Goal: Communication & Community: Connect with others

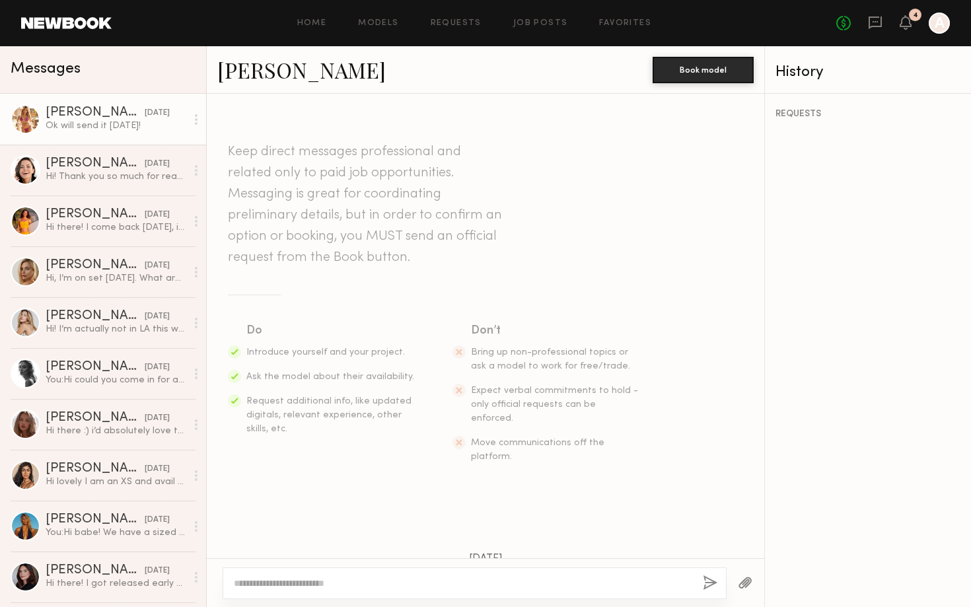
scroll to position [603, 0]
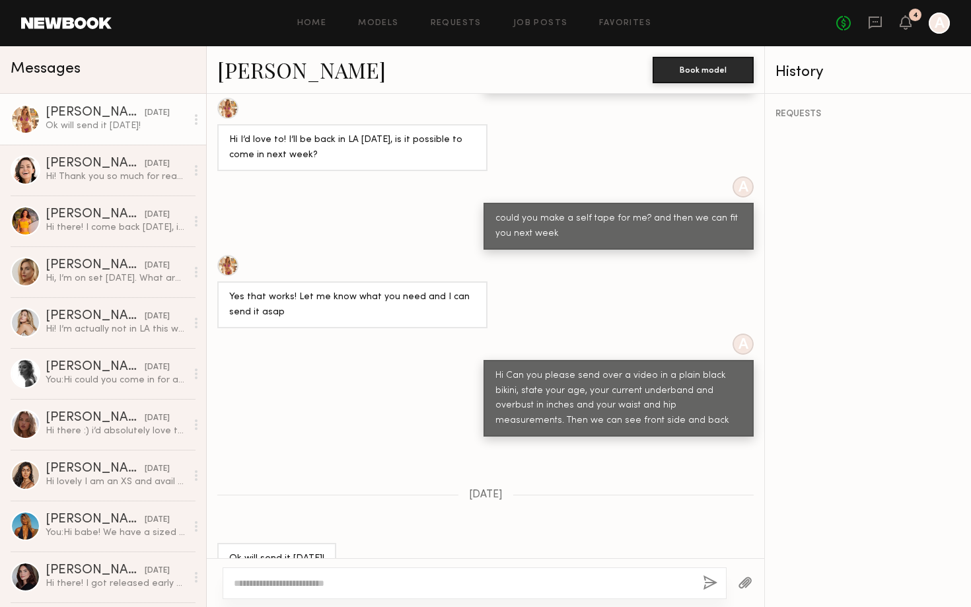
click at [65, 24] on link at bounding box center [66, 23] width 91 height 12
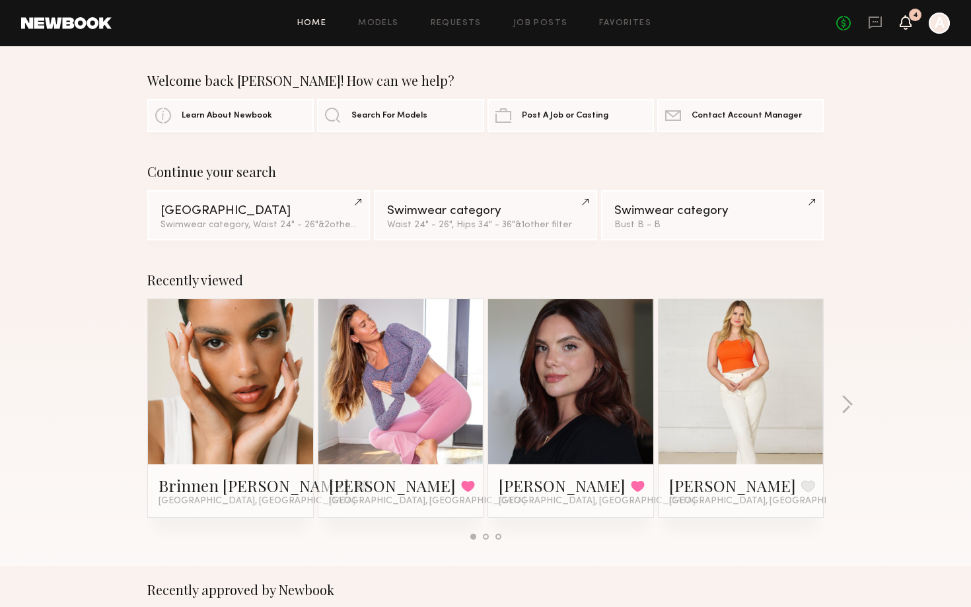
click at [902, 18] on icon at bounding box center [905, 21] width 11 height 9
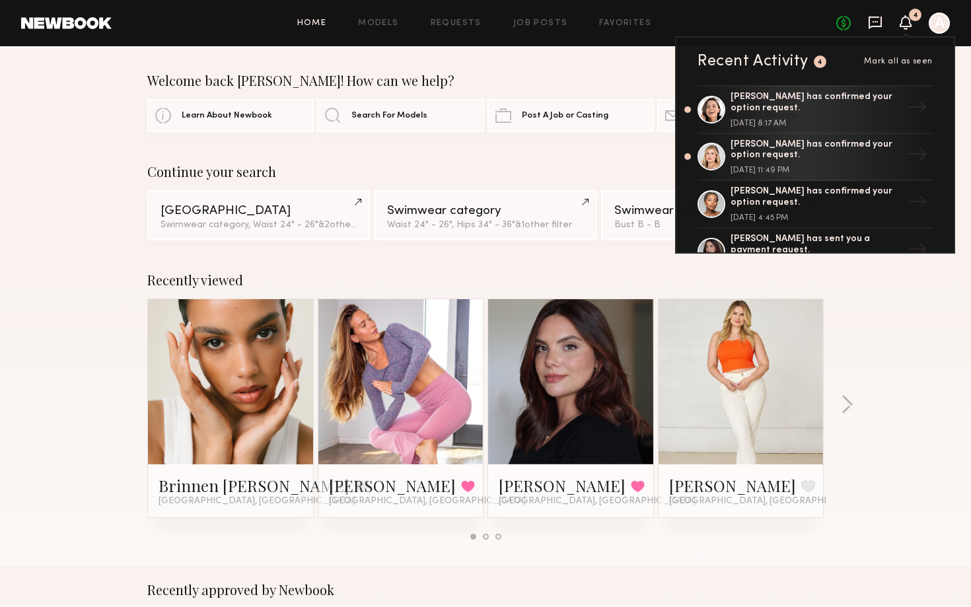
click at [871, 15] on icon at bounding box center [875, 22] width 15 height 15
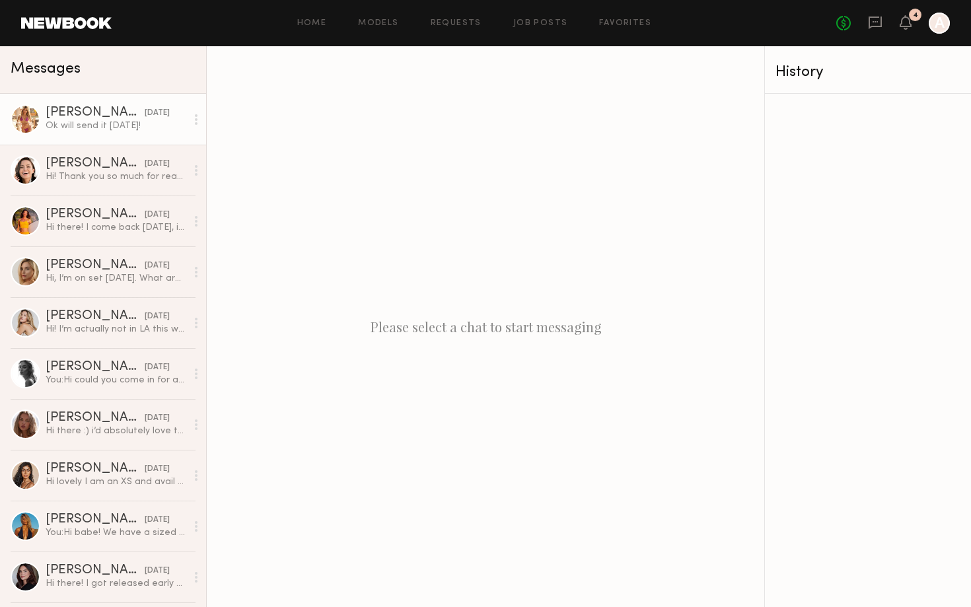
click at [161, 114] on div "[DATE]" at bounding box center [157, 113] width 25 height 13
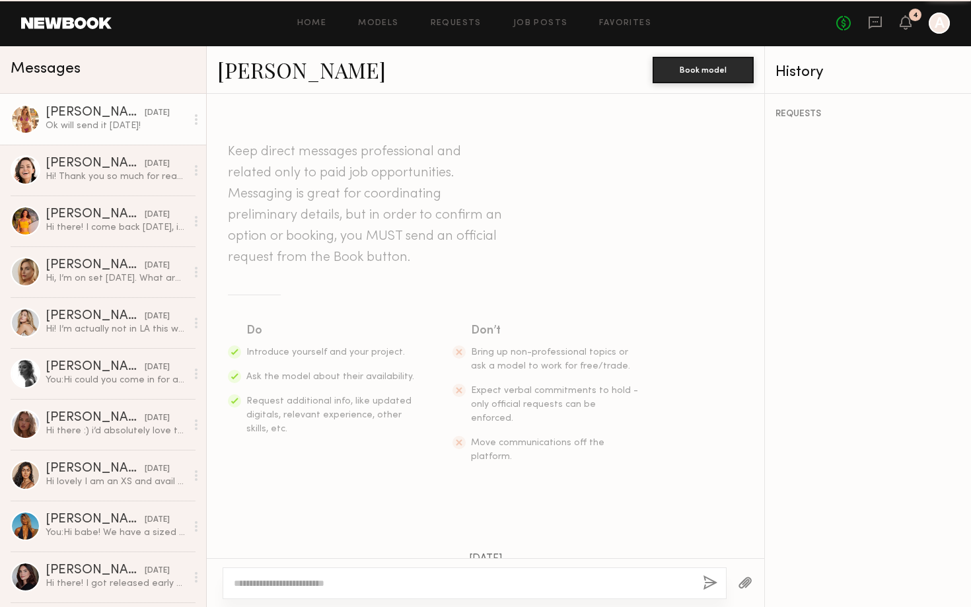
scroll to position [603, 0]
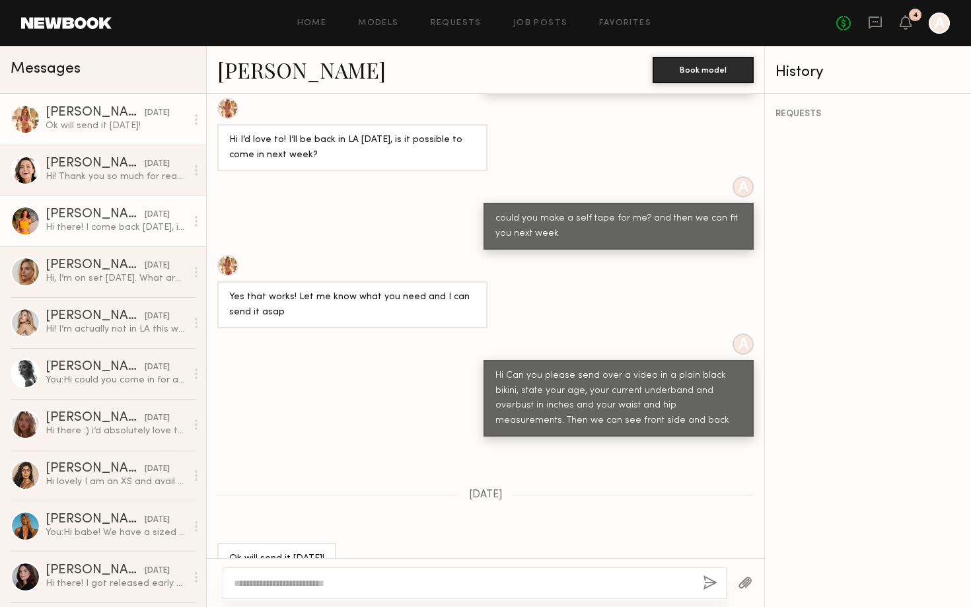
click at [112, 225] on div "Hi there! I come back [DATE], in the morning :-)" at bounding box center [116, 227] width 141 height 13
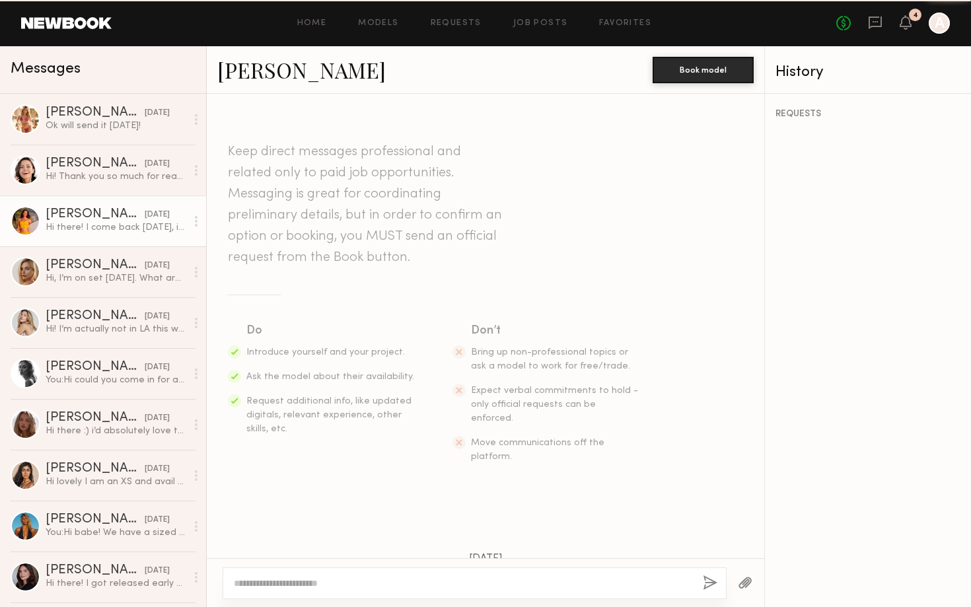
scroll to position [128, 0]
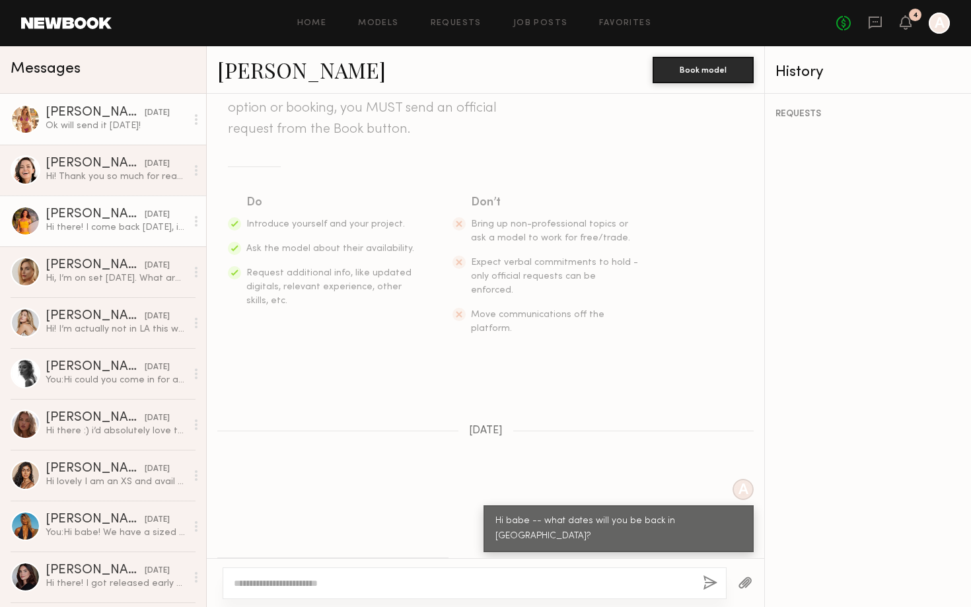
click at [96, 138] on link "[PERSON_NAME] [DATE] Ok will send it [DATE]!" at bounding box center [103, 119] width 206 height 51
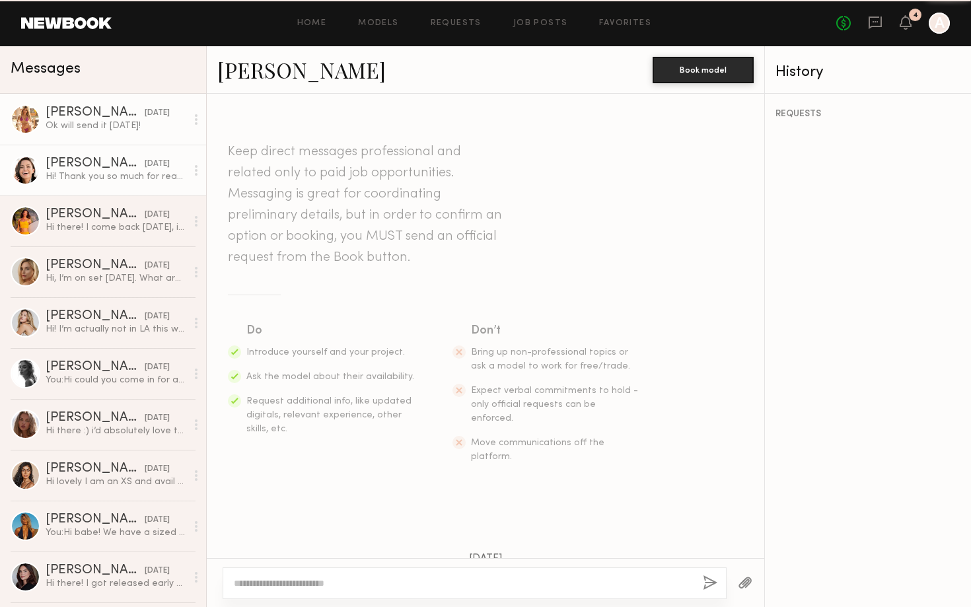
scroll to position [603, 0]
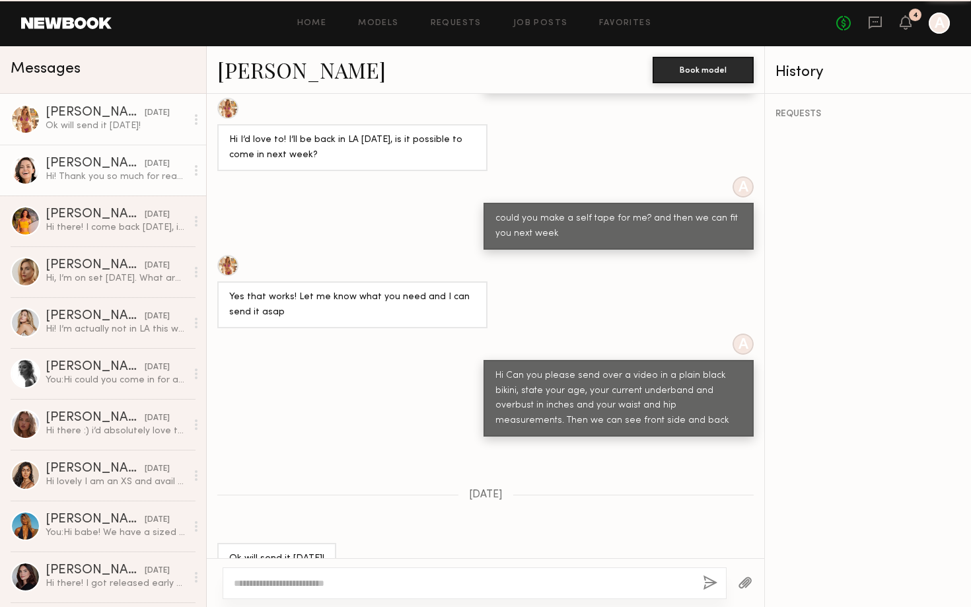
click at [98, 172] on div "Hi! Thank you so much for reaching out! I’m available [DATE] and would love to …" at bounding box center [116, 176] width 141 height 13
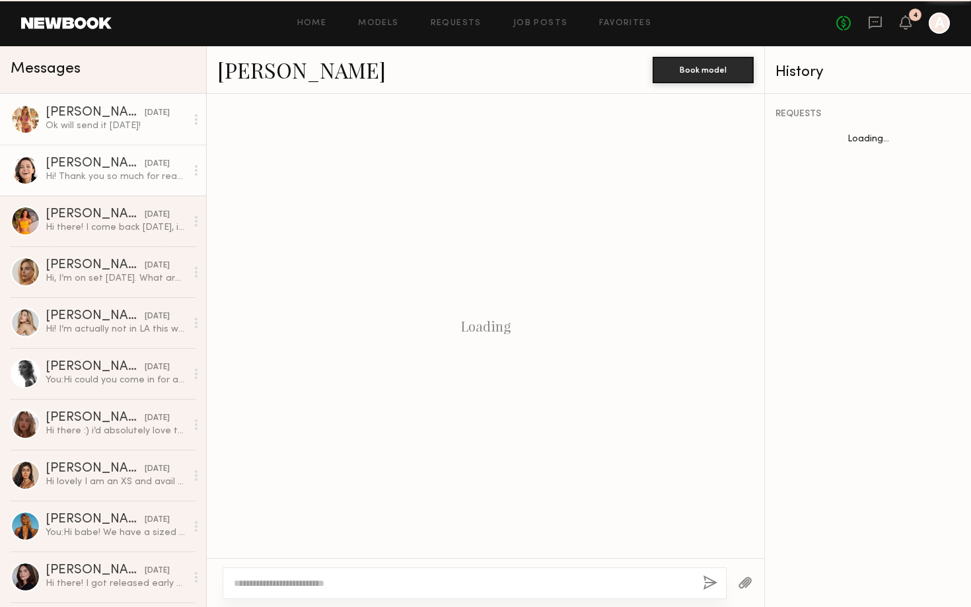
click at [103, 119] on div "[PERSON_NAME]" at bounding box center [95, 112] width 99 height 13
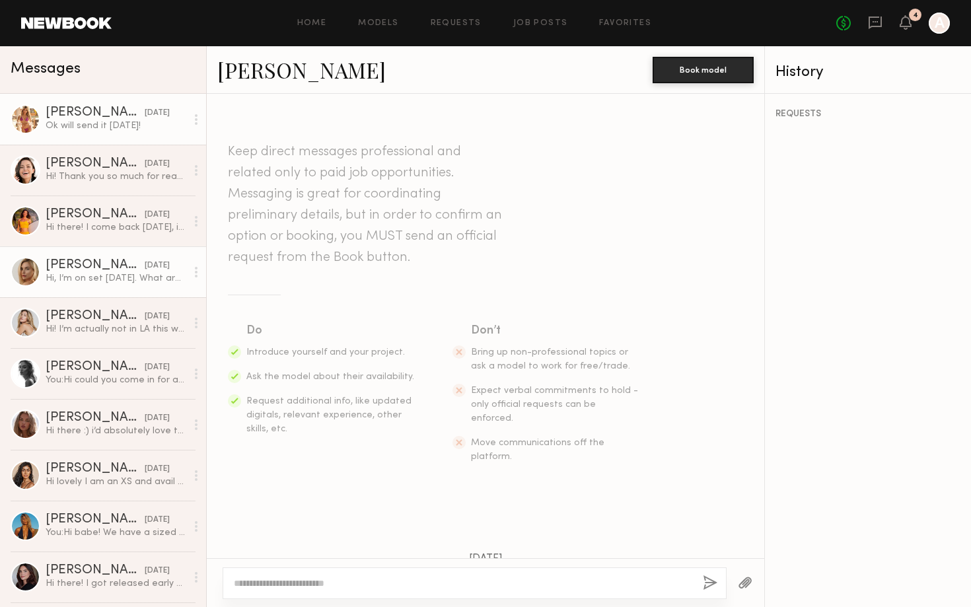
scroll to position [603, 0]
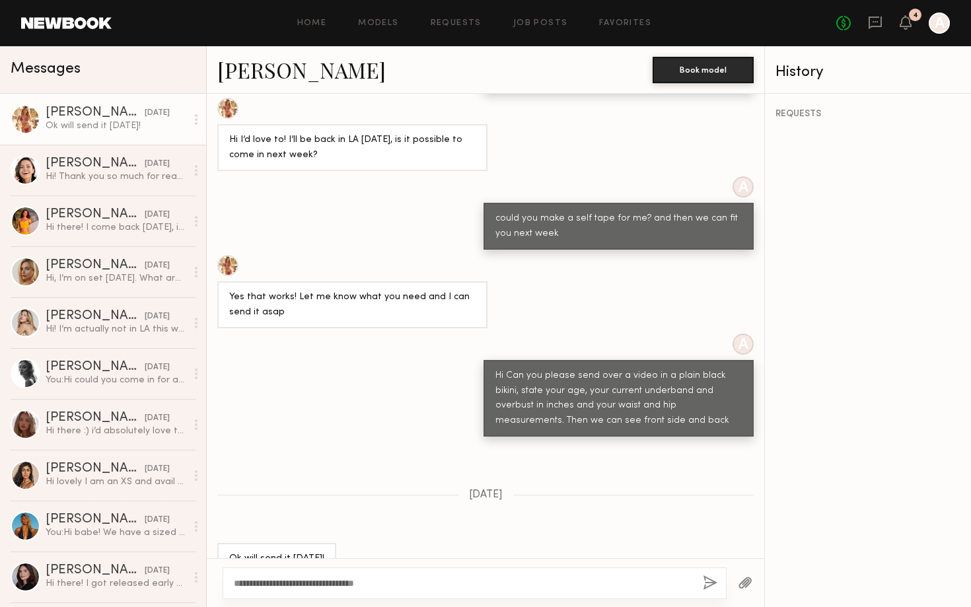
type textarea "**********"
click at [713, 585] on button "button" at bounding box center [710, 583] width 15 height 17
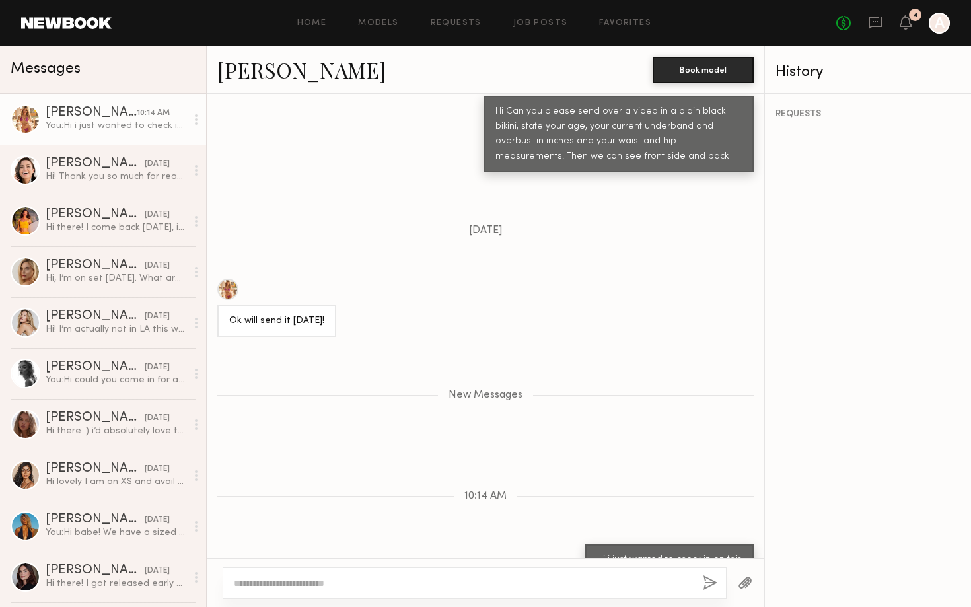
click at [218, 279] on div at bounding box center [227, 289] width 21 height 21
click at [312, 17] on div "Home Models Requests Job Posts Favorites Sign Out No fees up to $5,000 4 A" at bounding box center [531, 23] width 838 height 21
click at [313, 32] on div "Home Models Requests Job Posts Favorites Sign Out No fees up to $5,000 4 A" at bounding box center [531, 23] width 838 height 21
click at [313, 26] on link "Home" at bounding box center [312, 23] width 30 height 9
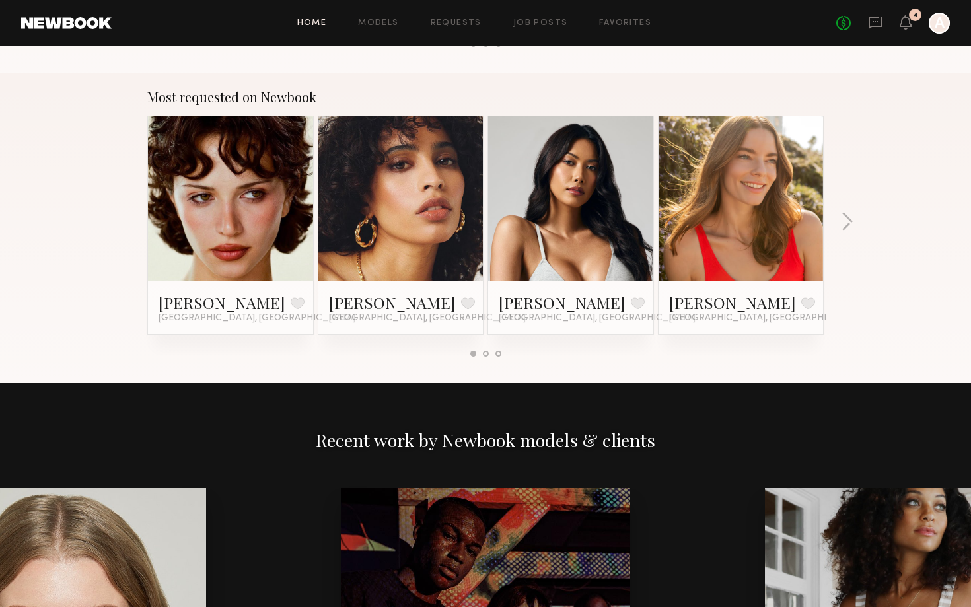
scroll to position [1113, 0]
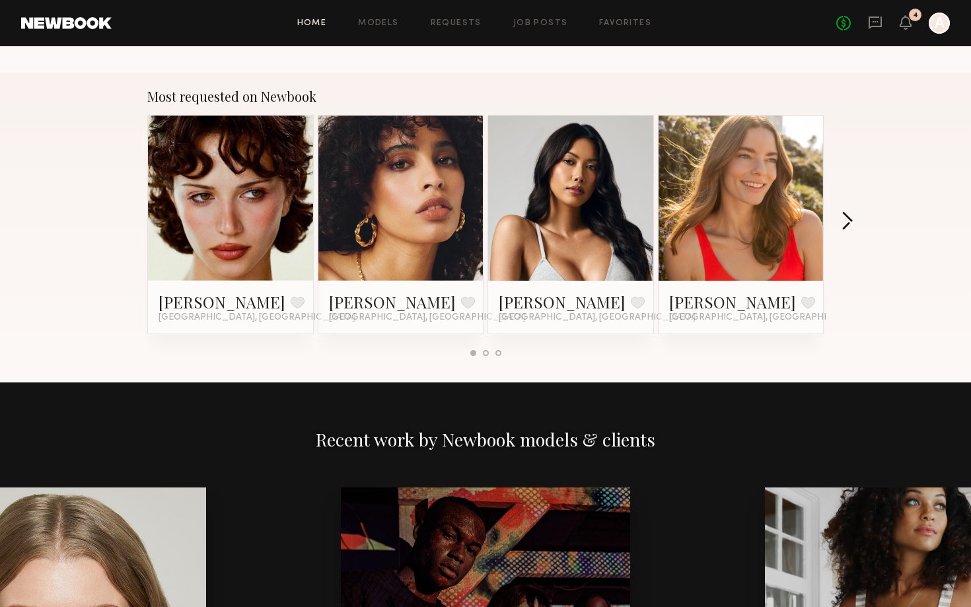
click at [842, 217] on button "button" at bounding box center [847, 222] width 13 height 22
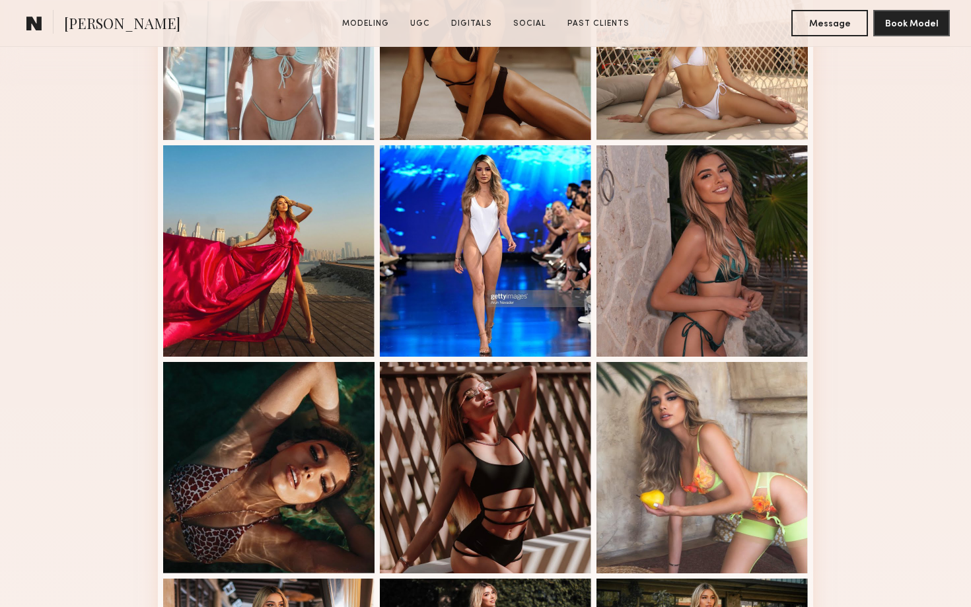
scroll to position [625, 0]
